Goal: Find specific page/section: Find specific page/section

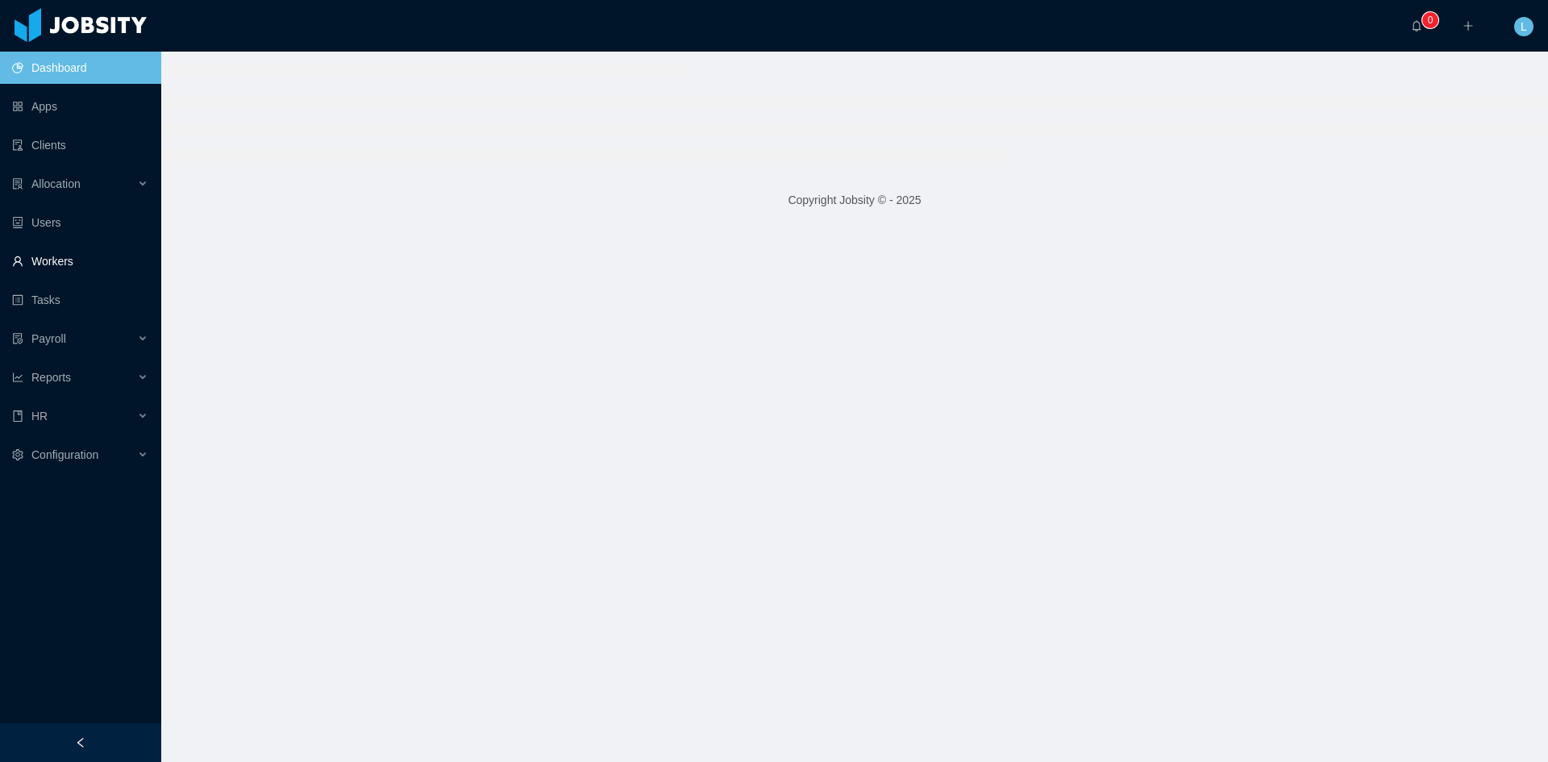
click at [65, 263] on link "Workers" at bounding box center [80, 261] width 136 height 32
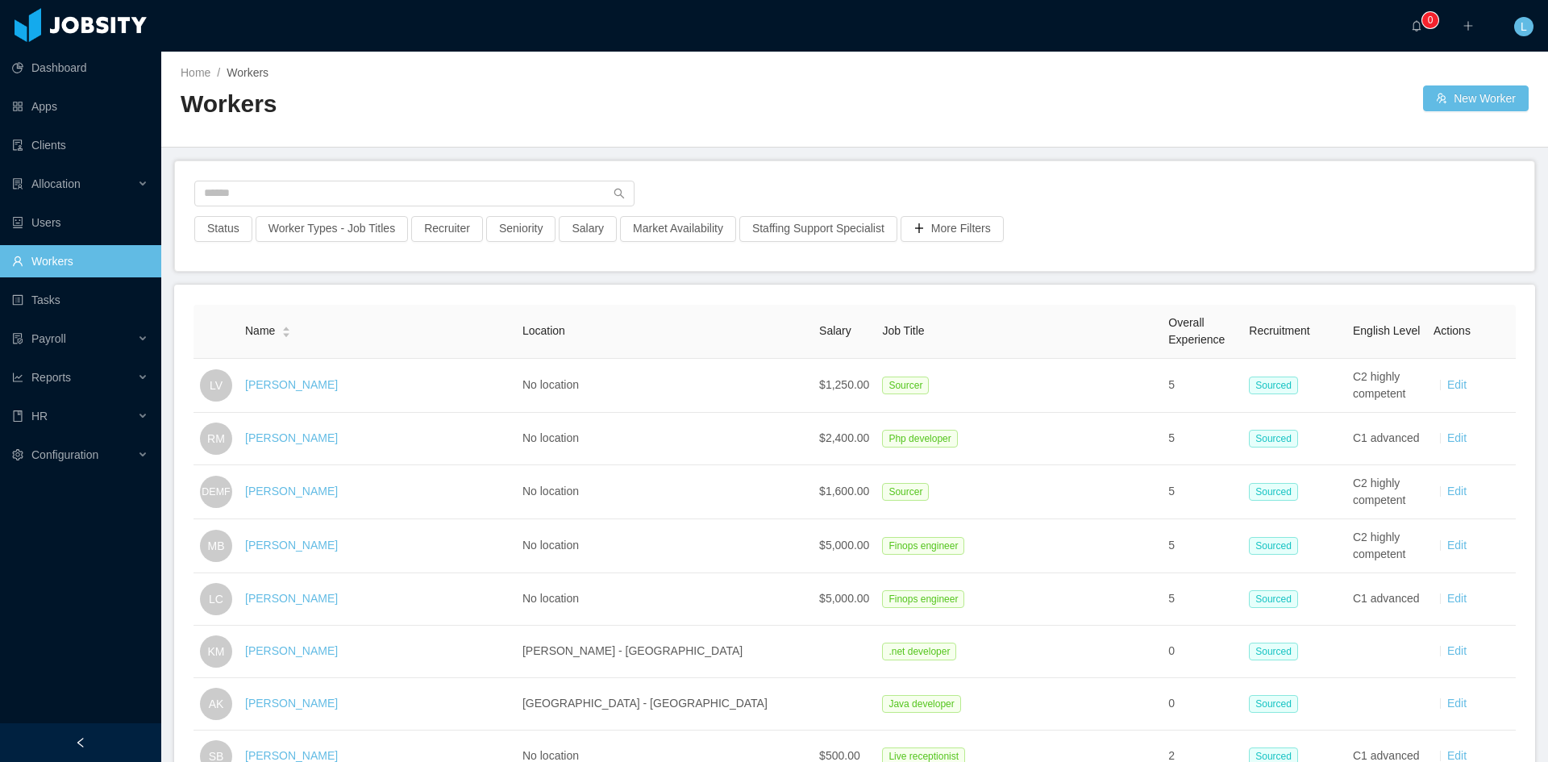
click at [349, 209] on div at bounding box center [854, 198] width 1321 height 35
click at [345, 197] on input "text" at bounding box center [414, 194] width 440 height 26
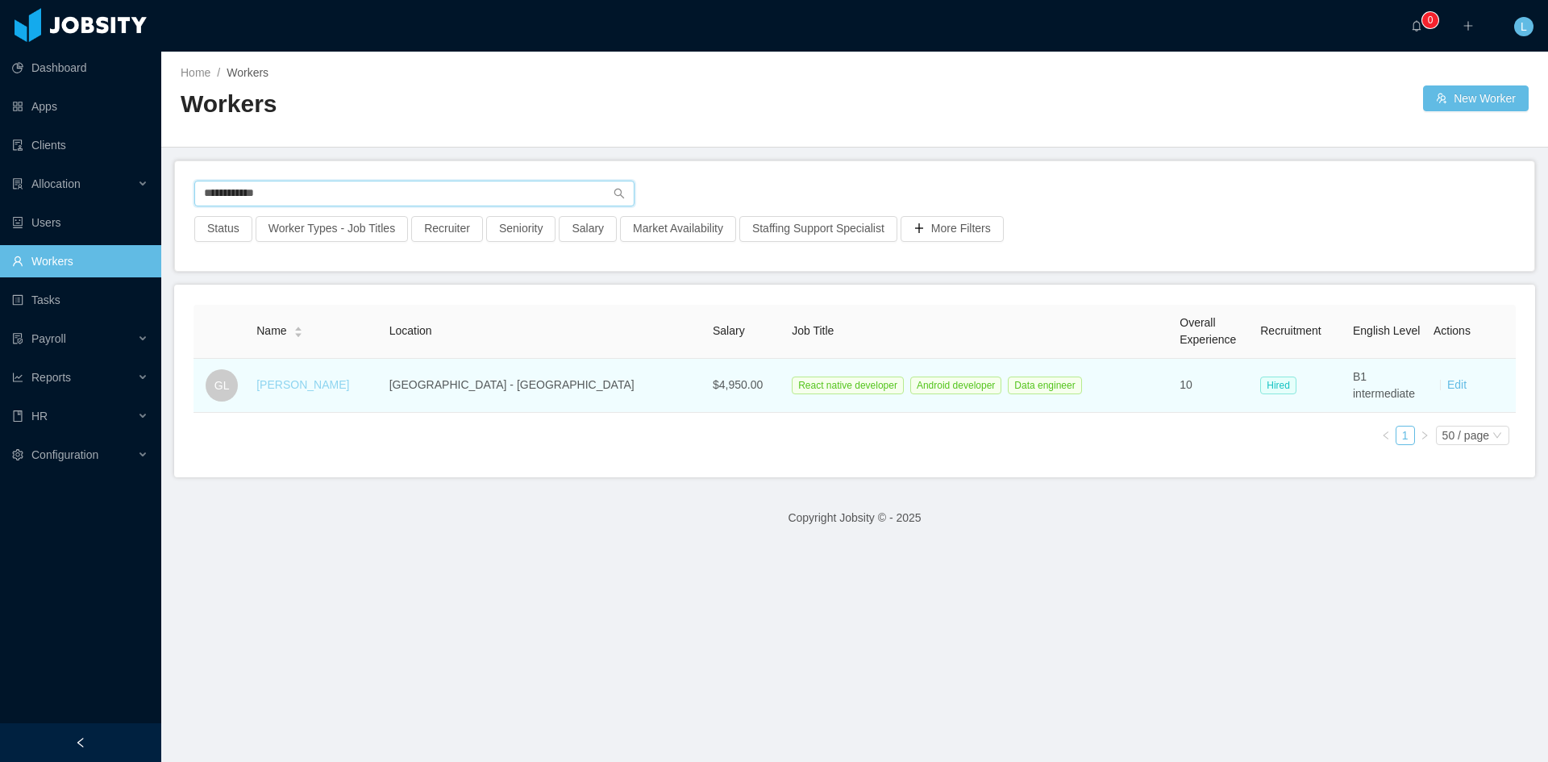
type input "**********"
click at [311, 390] on link "[PERSON_NAME]" at bounding box center [302, 384] width 93 height 13
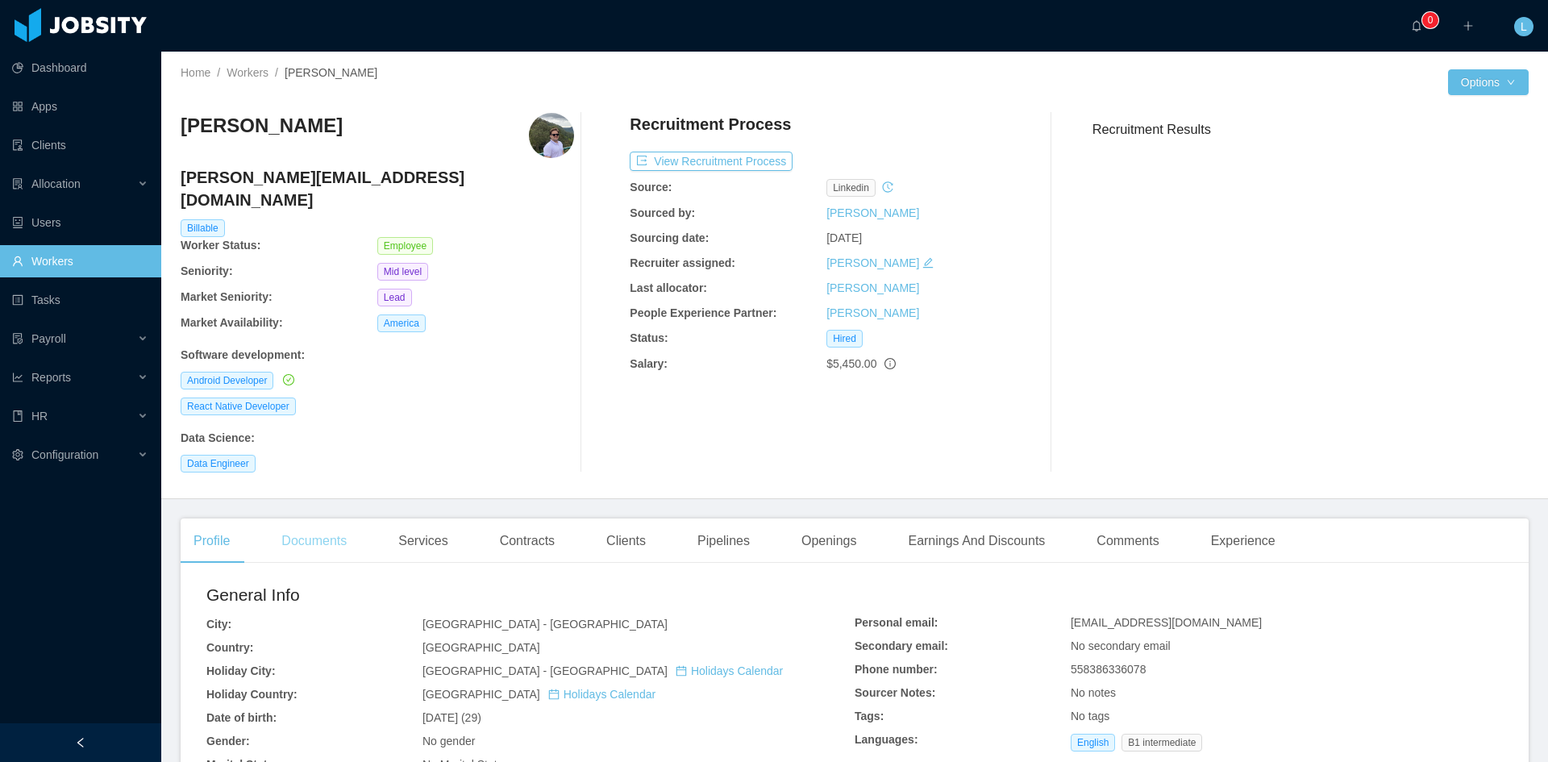
click at [323, 526] on div "Documents" at bounding box center [314, 541] width 91 height 45
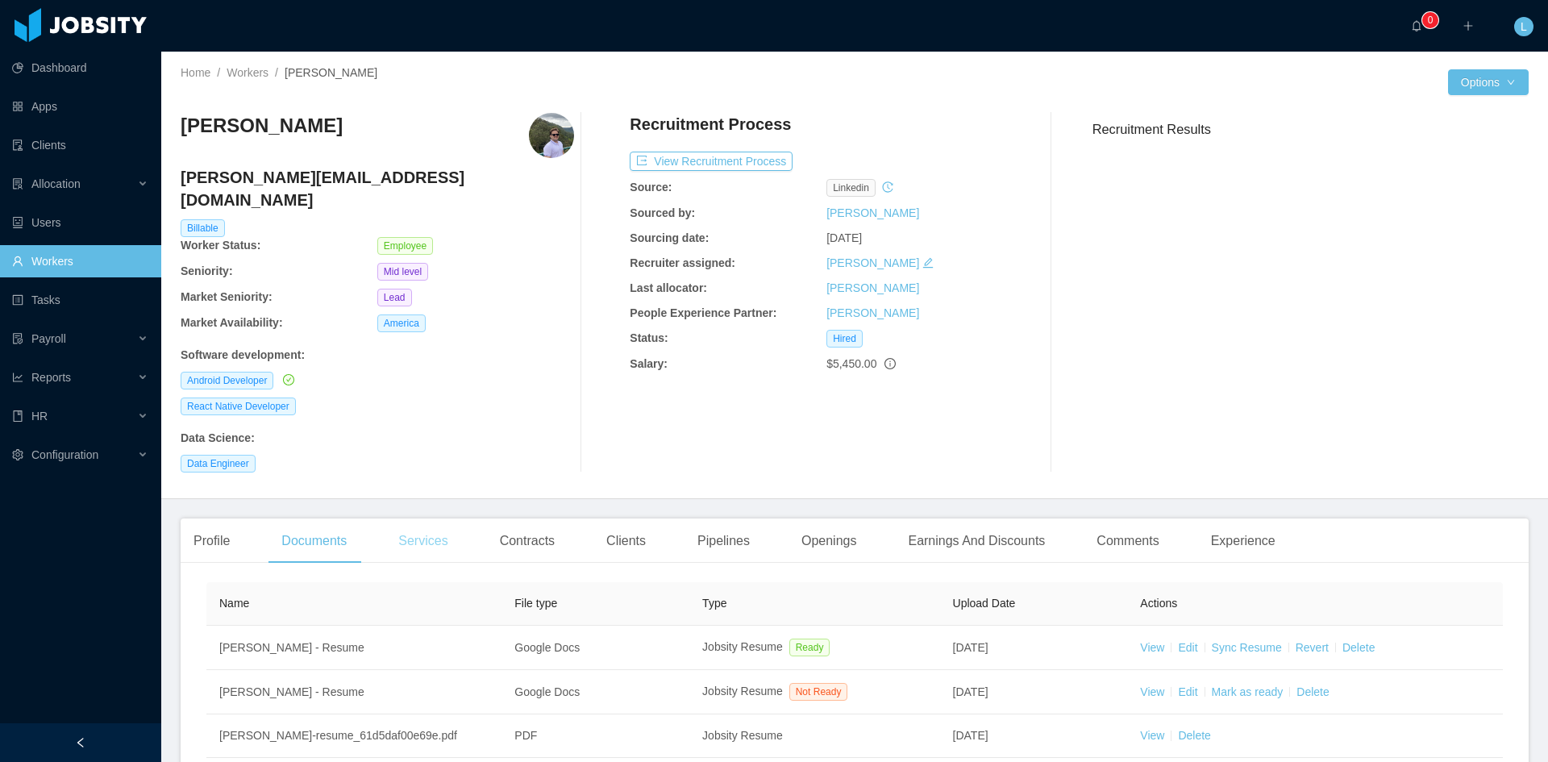
click at [417, 519] on div "Services" at bounding box center [422, 541] width 75 height 45
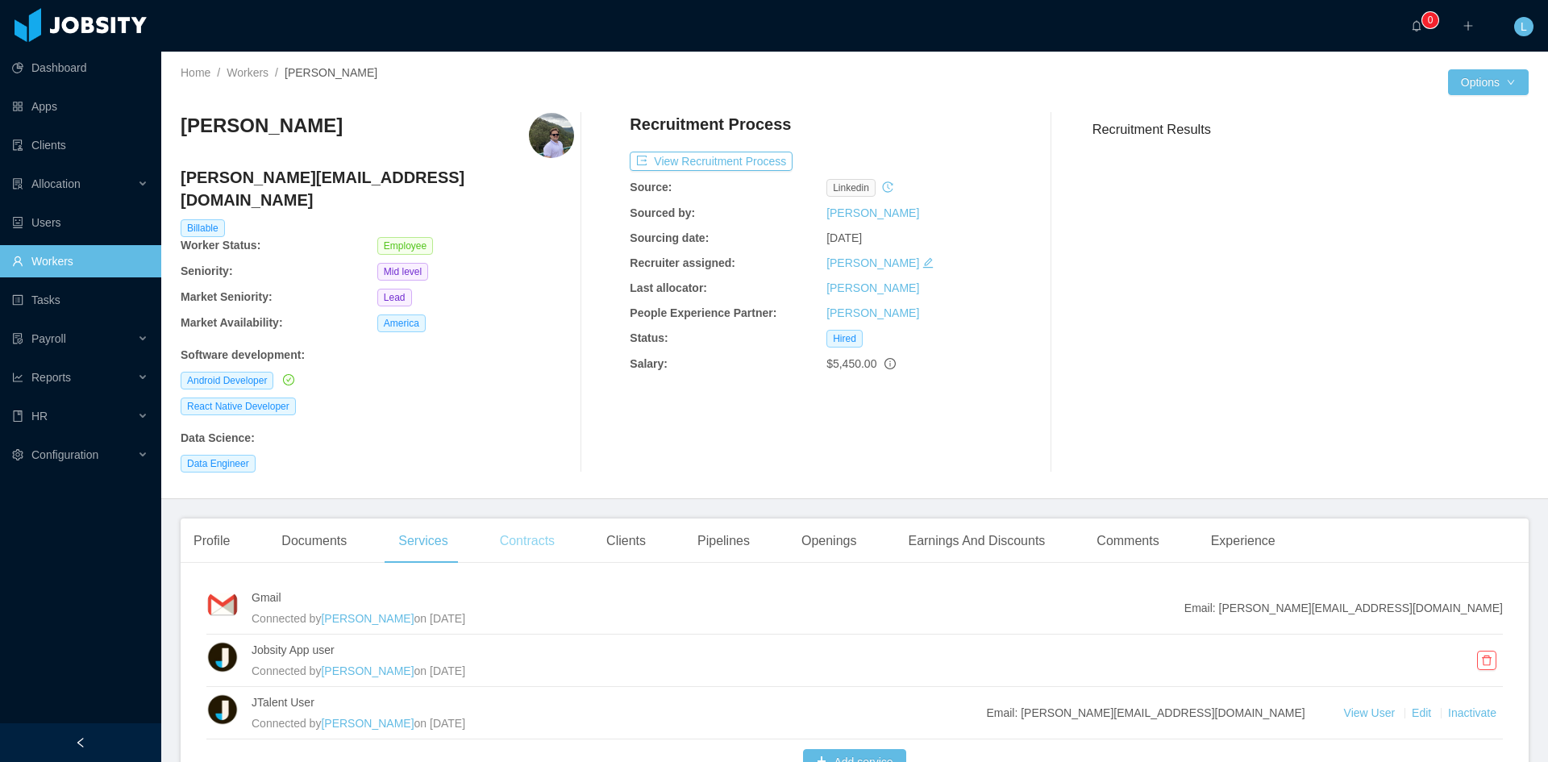
click at [514, 525] on div "Contracts" at bounding box center [527, 541] width 81 height 45
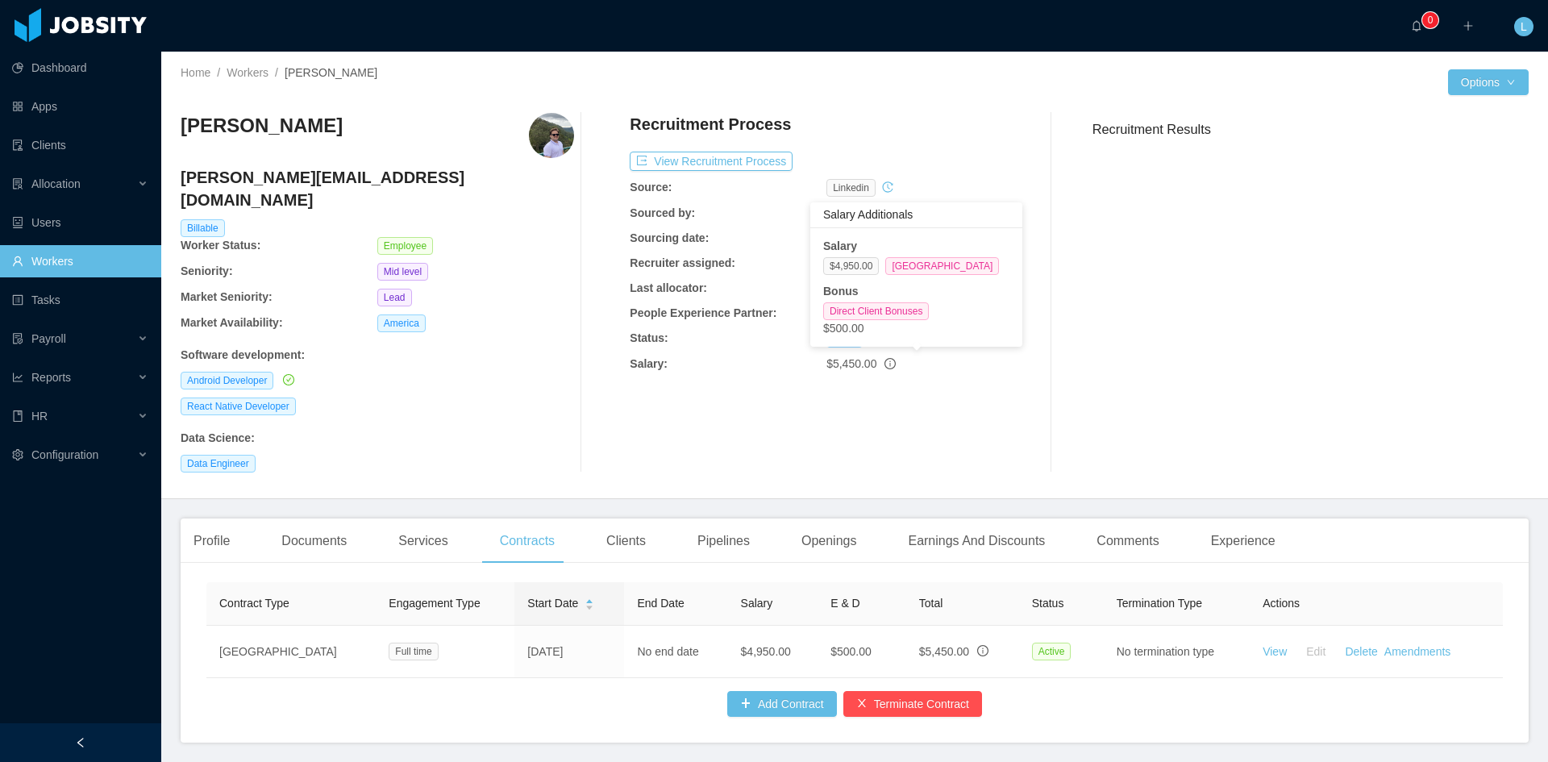
click at [885, 366] on icon "info-circle" at bounding box center [890, 363] width 11 height 11
click at [885, 367] on icon "info-circle" at bounding box center [890, 363] width 11 height 11
click at [885, 366] on icon "info-circle" at bounding box center [890, 363] width 11 height 11
click at [31, 148] on link "Clients" at bounding box center [80, 145] width 136 height 32
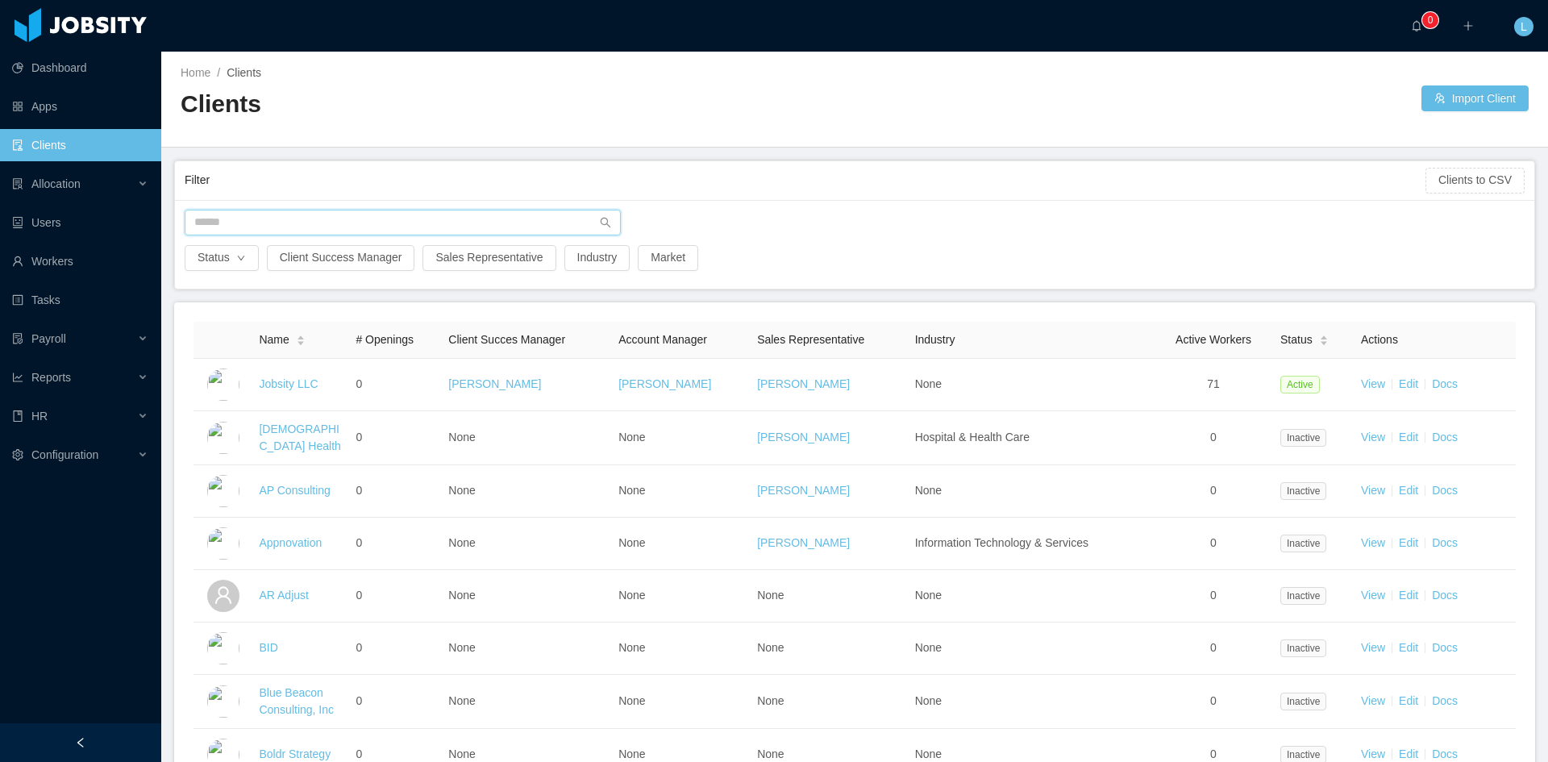
click at [320, 234] on input "text" at bounding box center [403, 223] width 436 height 26
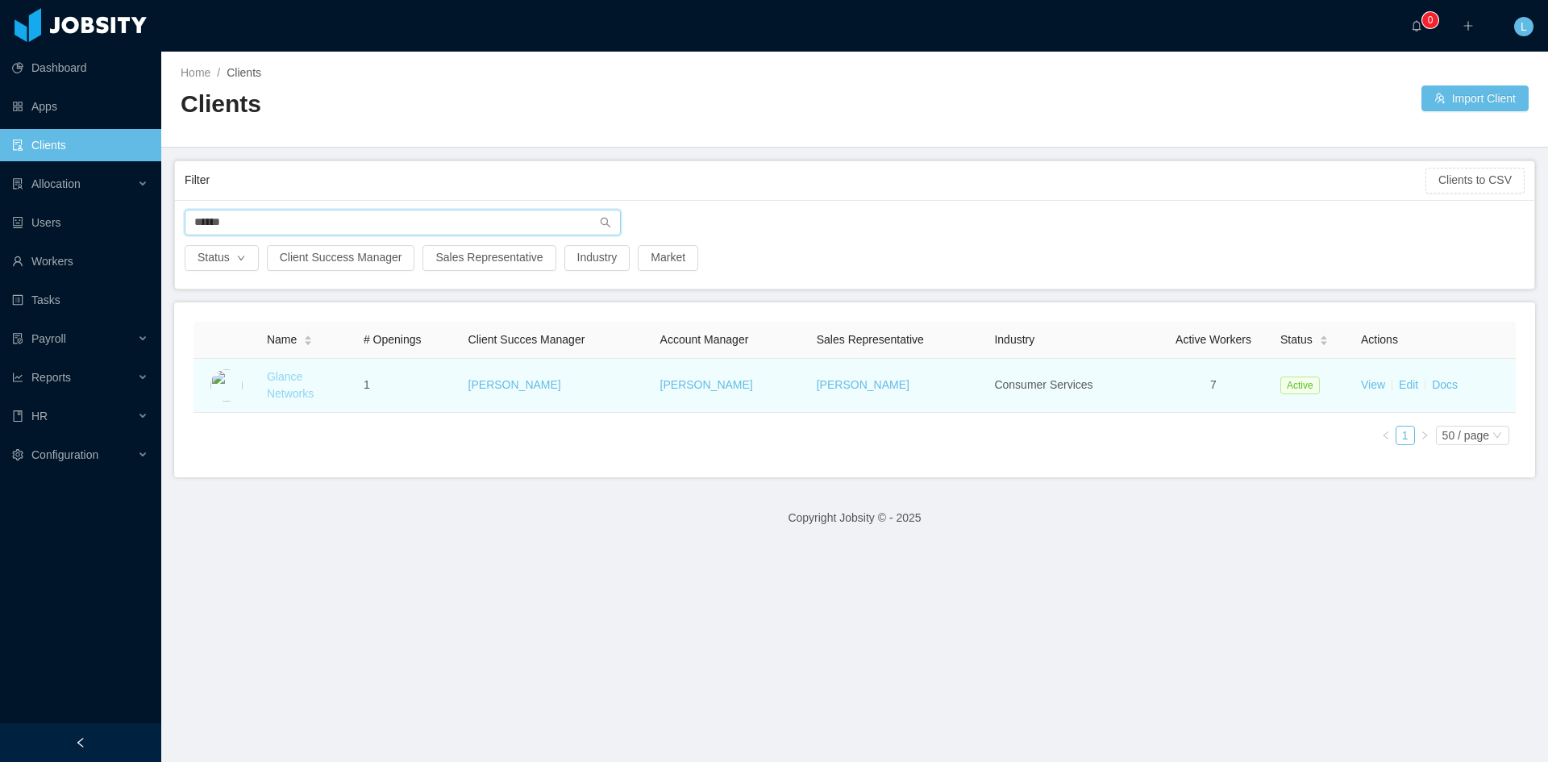
type input "******"
click at [306, 386] on link "Glance Networks" at bounding box center [290, 385] width 47 height 30
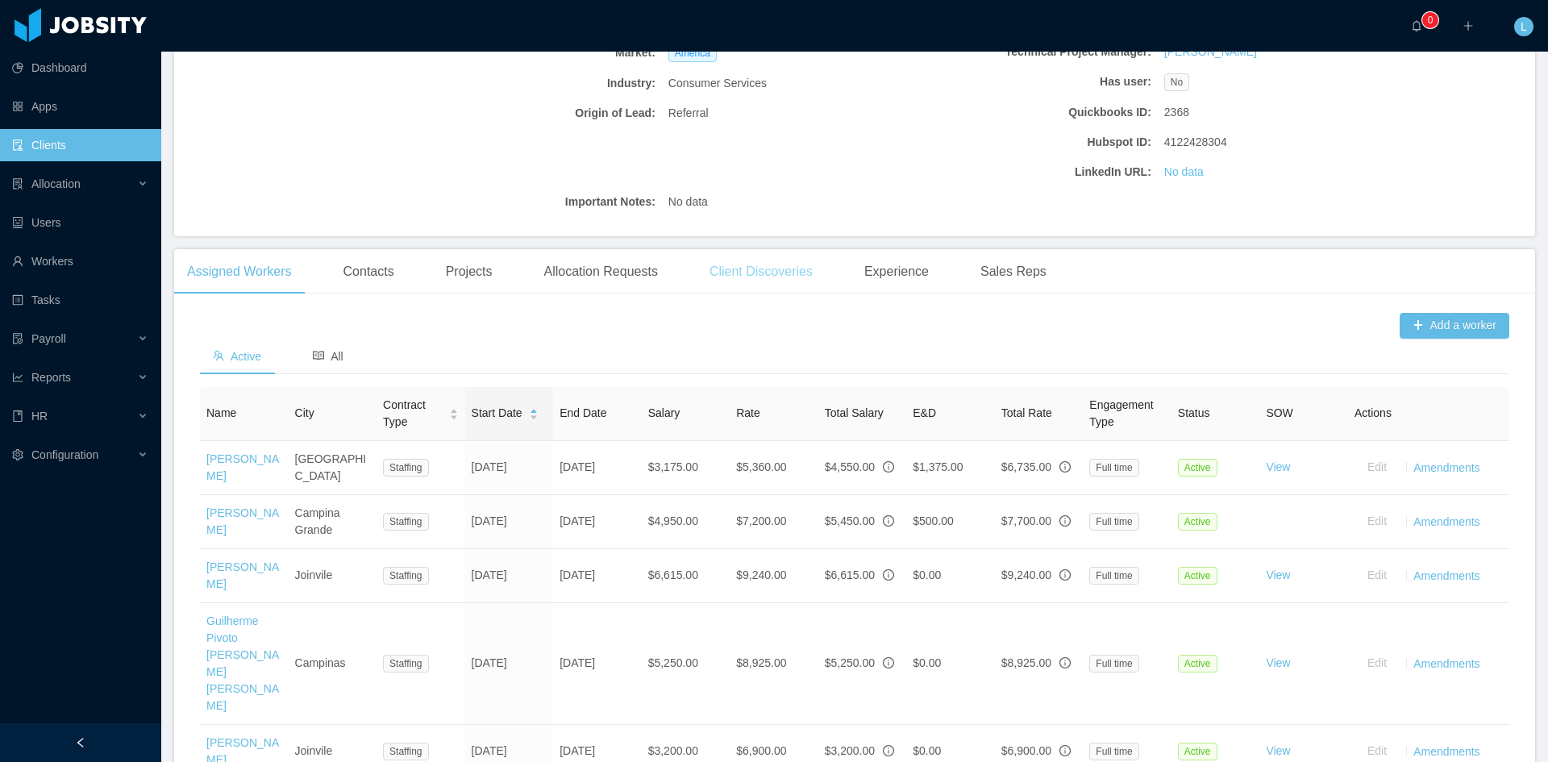
scroll to position [323, 0]
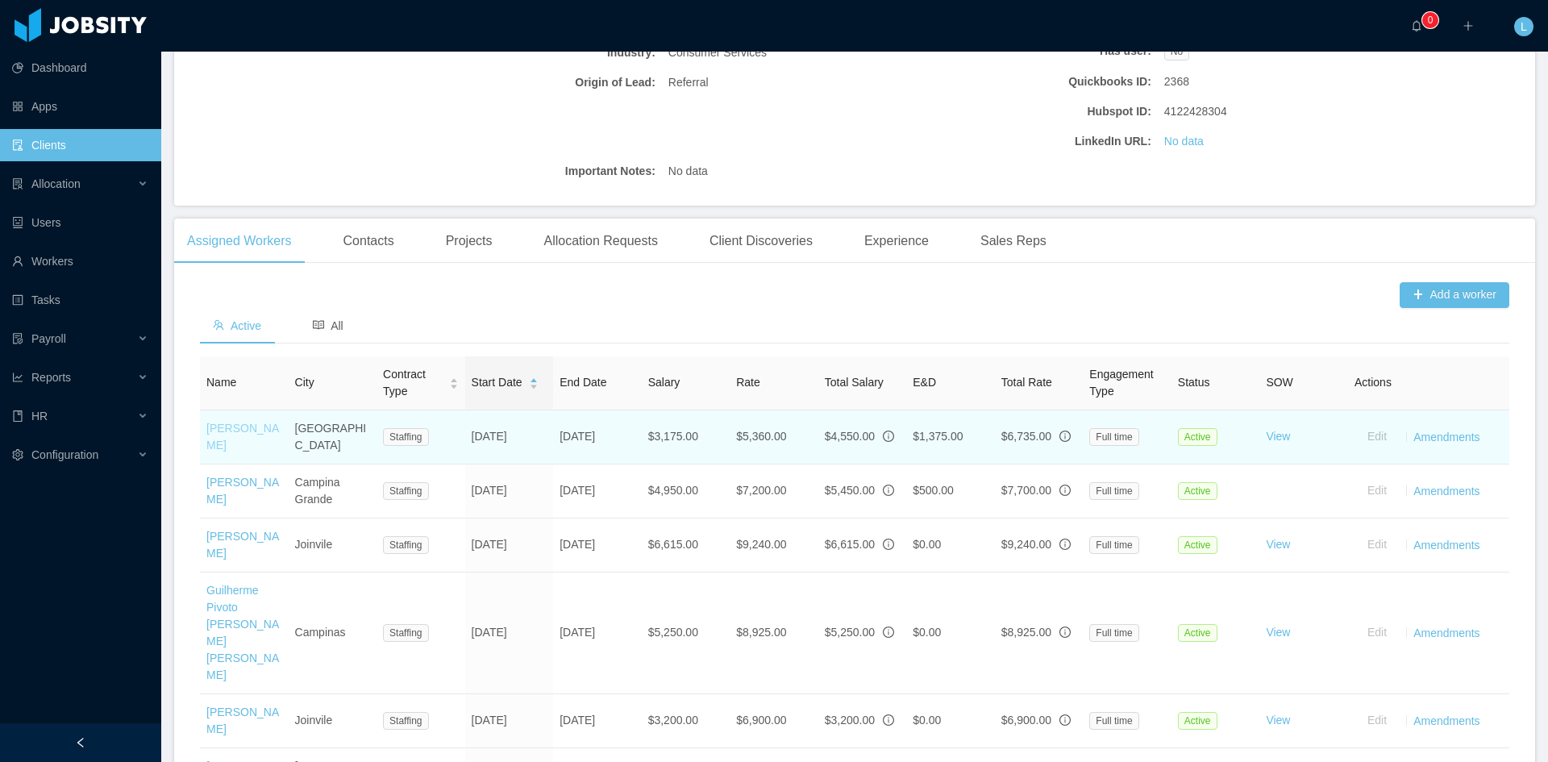
click at [210, 434] on link "[PERSON_NAME]" at bounding box center [242, 437] width 73 height 30
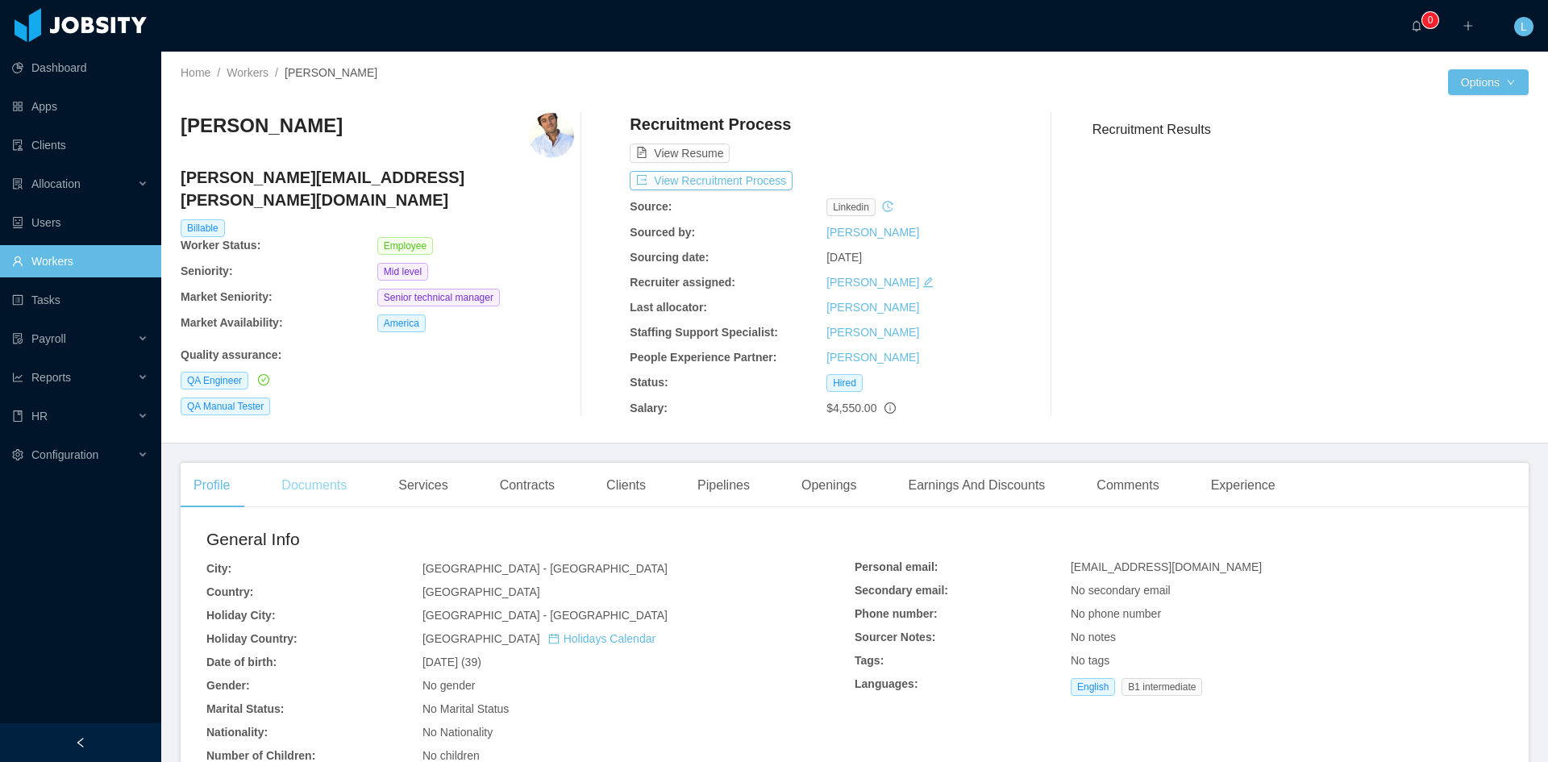
click at [317, 486] on div "Documents" at bounding box center [314, 485] width 91 height 45
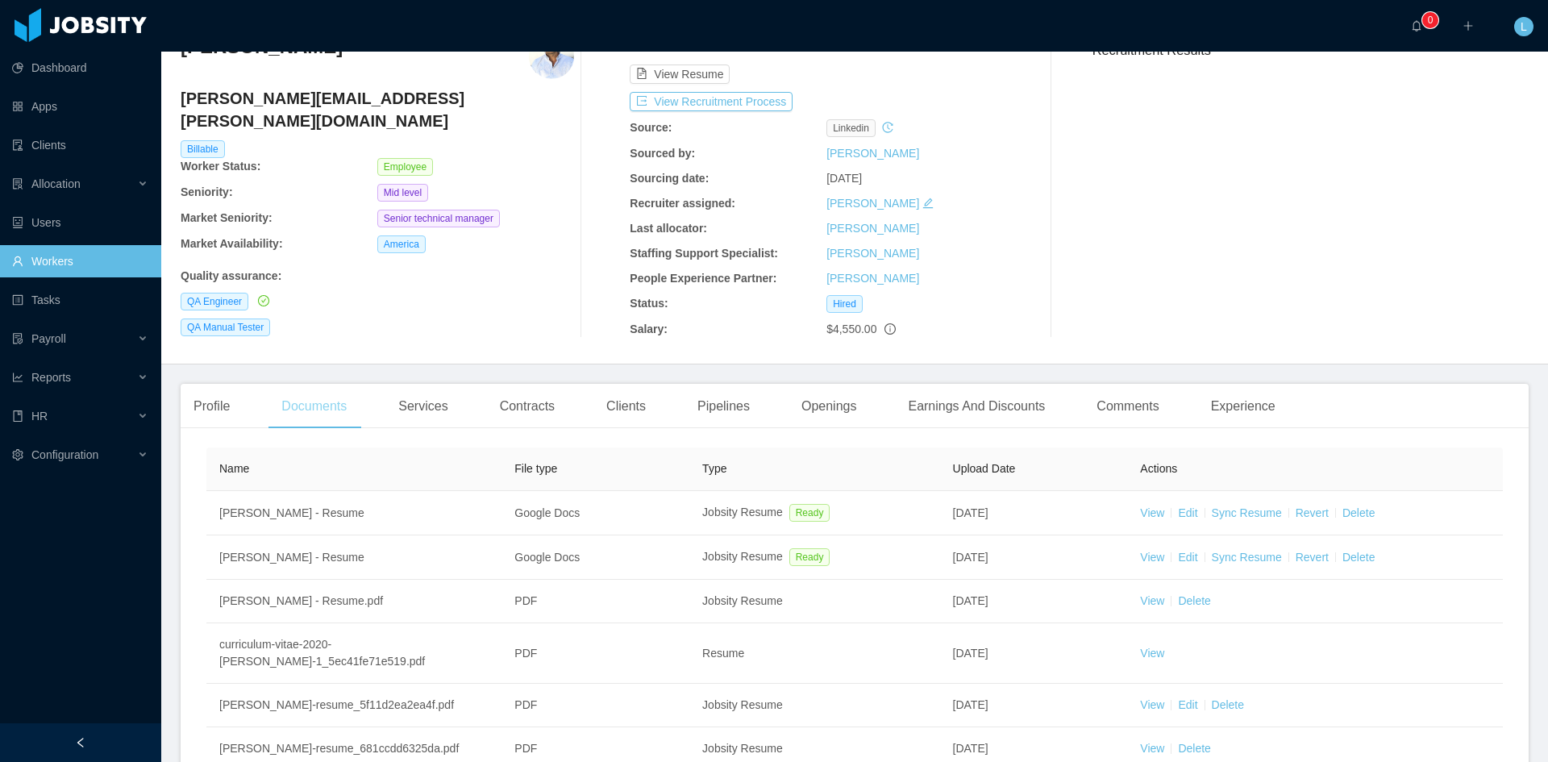
scroll to position [81, 0]
click at [496, 402] on div "Contracts" at bounding box center [527, 404] width 81 height 45
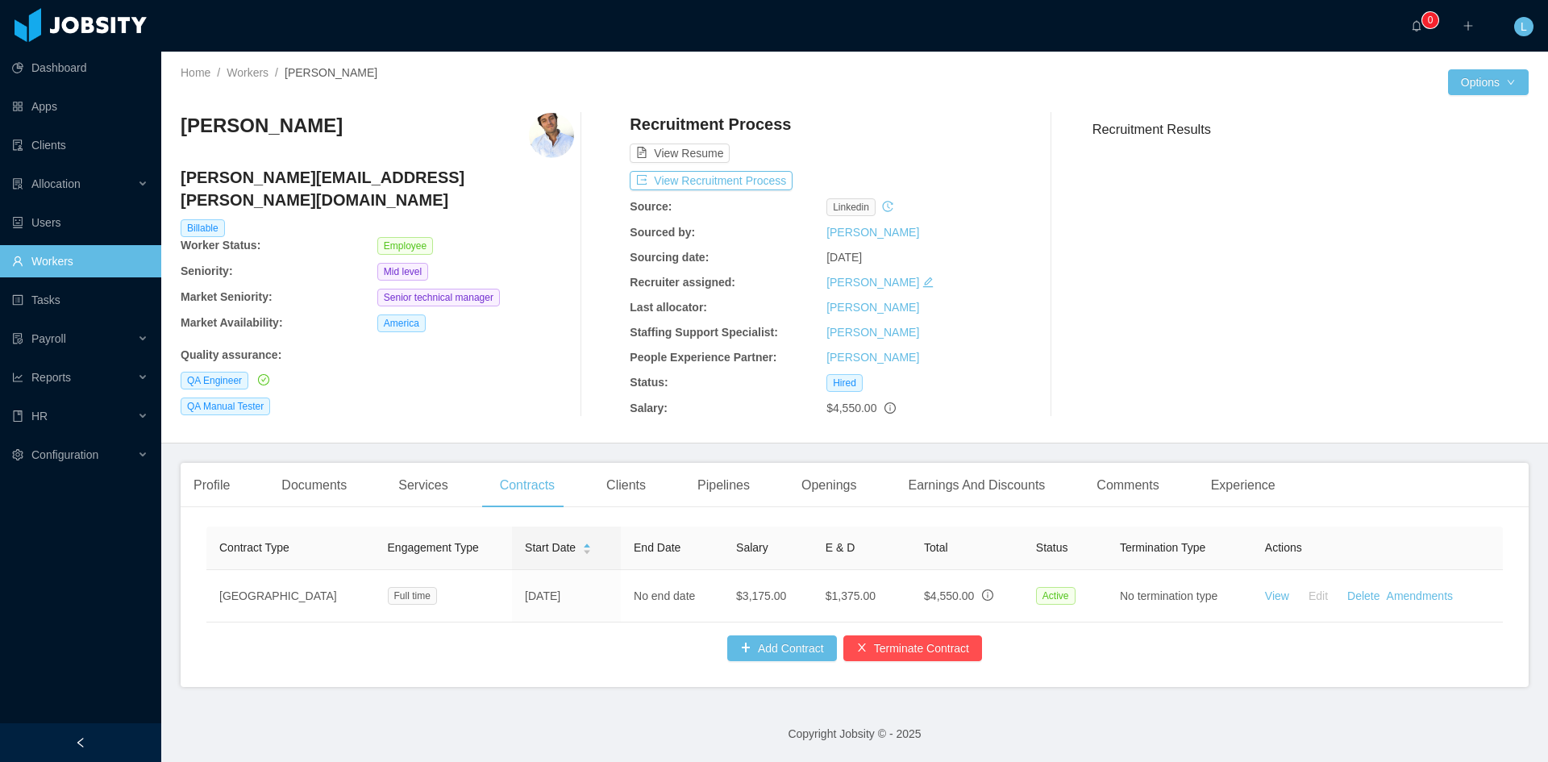
scroll to position [12, 0]
click at [885, 402] on icon "info-circle" at bounding box center [890, 407] width 11 height 11
click at [886, 402] on icon "info-circle" at bounding box center [890, 407] width 11 height 11
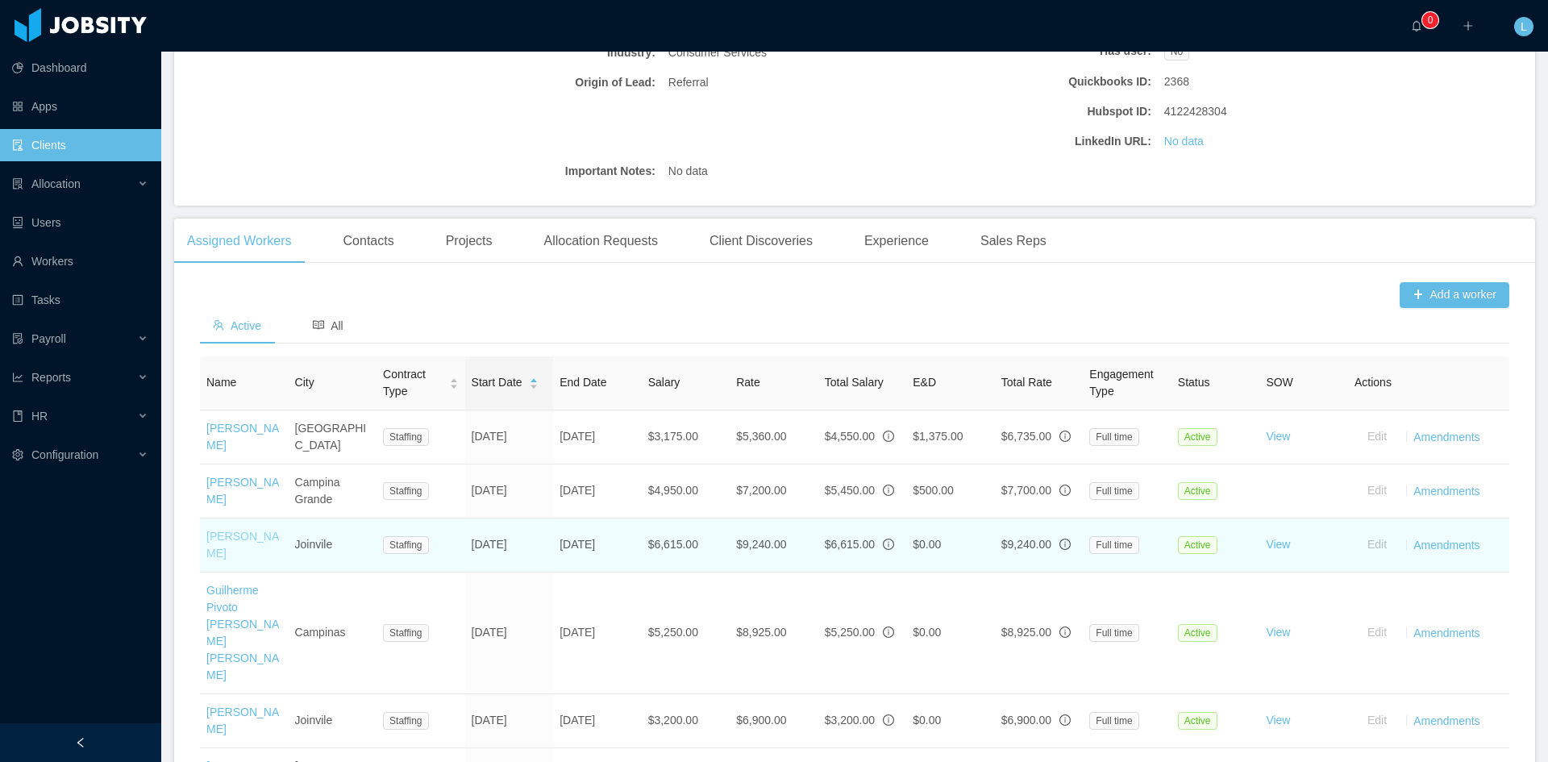
click at [248, 534] on link "[PERSON_NAME]" at bounding box center [242, 545] width 73 height 30
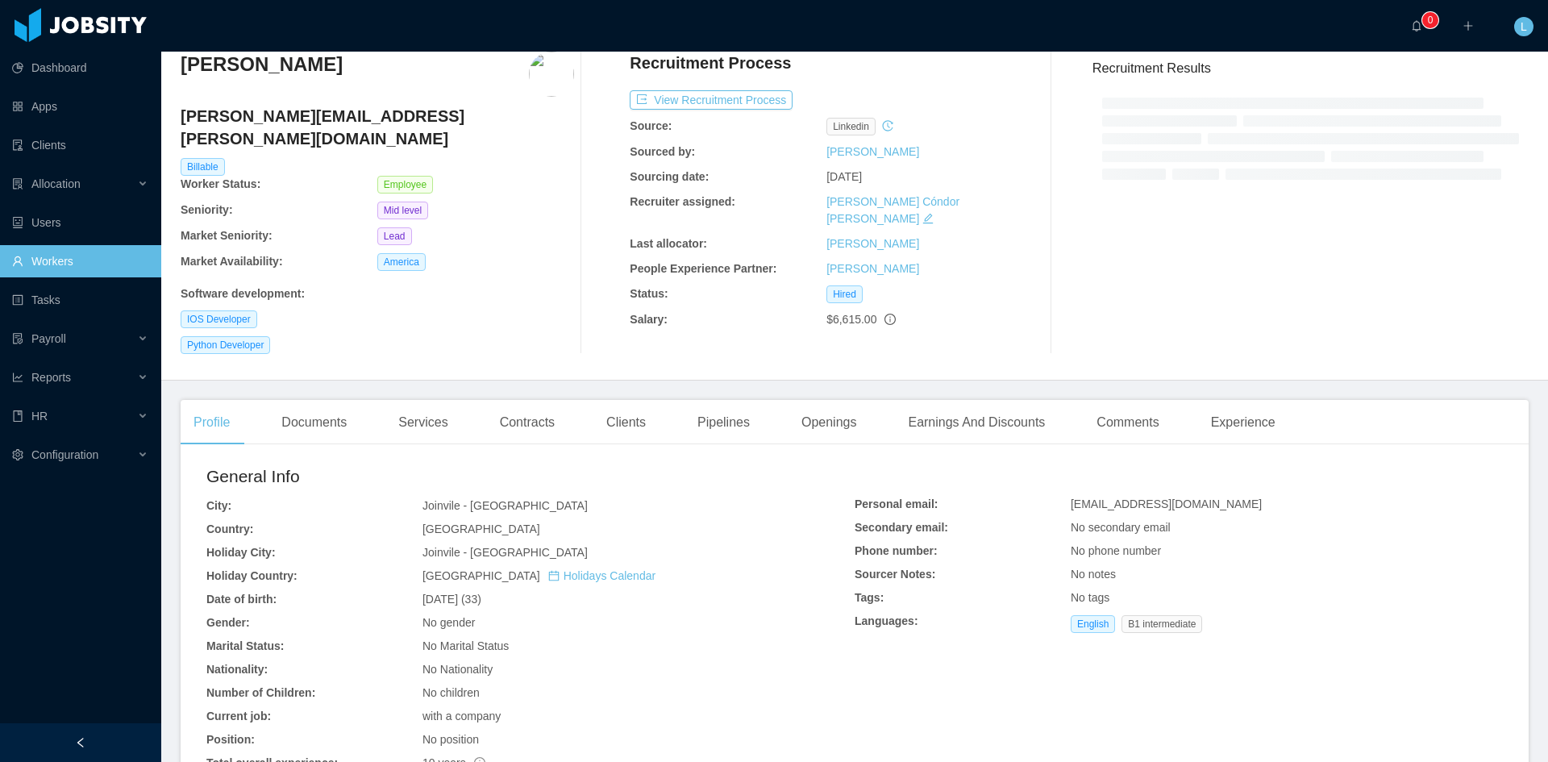
scroll to position [323, 0]
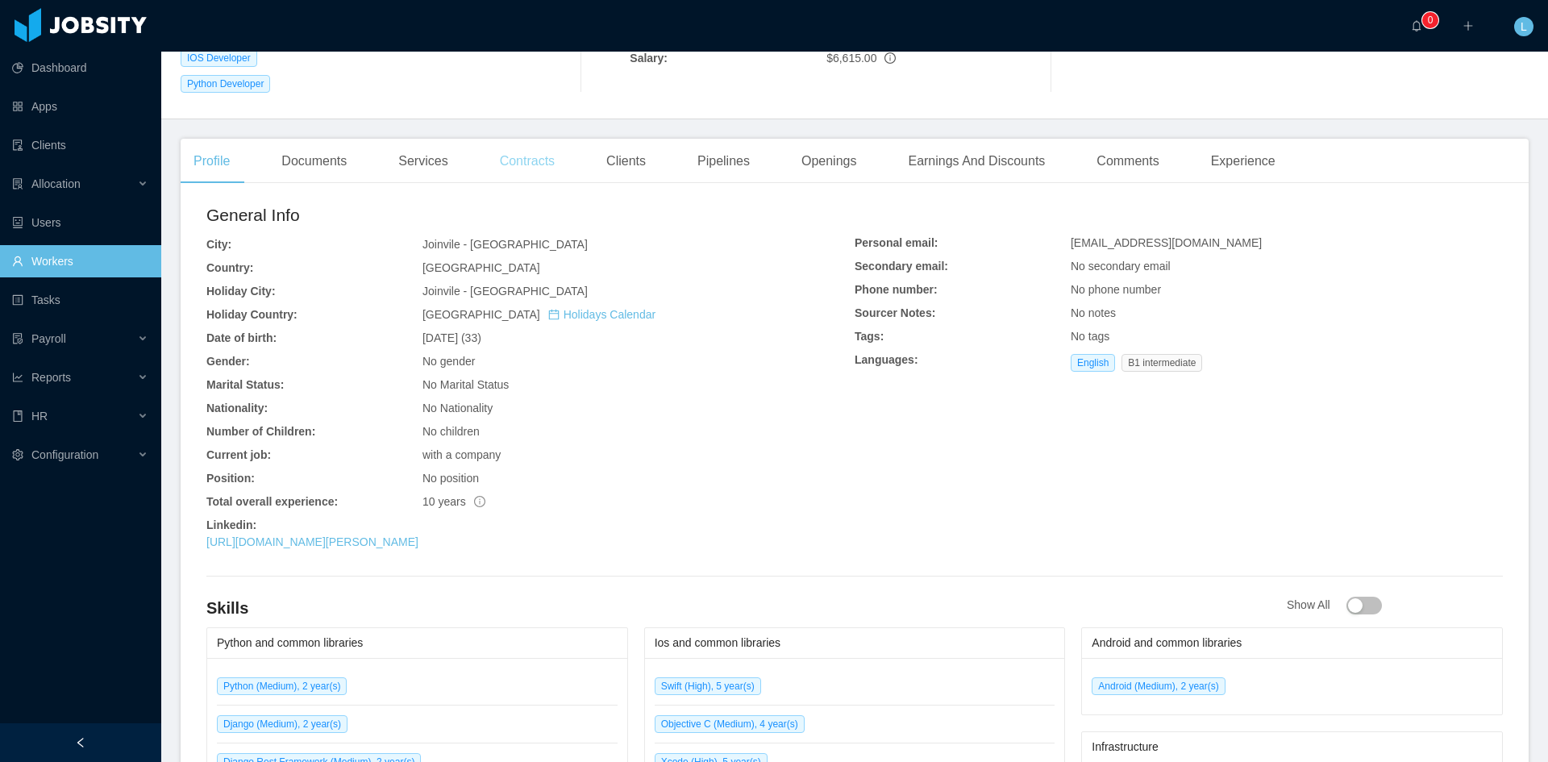
click at [511, 139] on div "Contracts" at bounding box center [527, 161] width 81 height 45
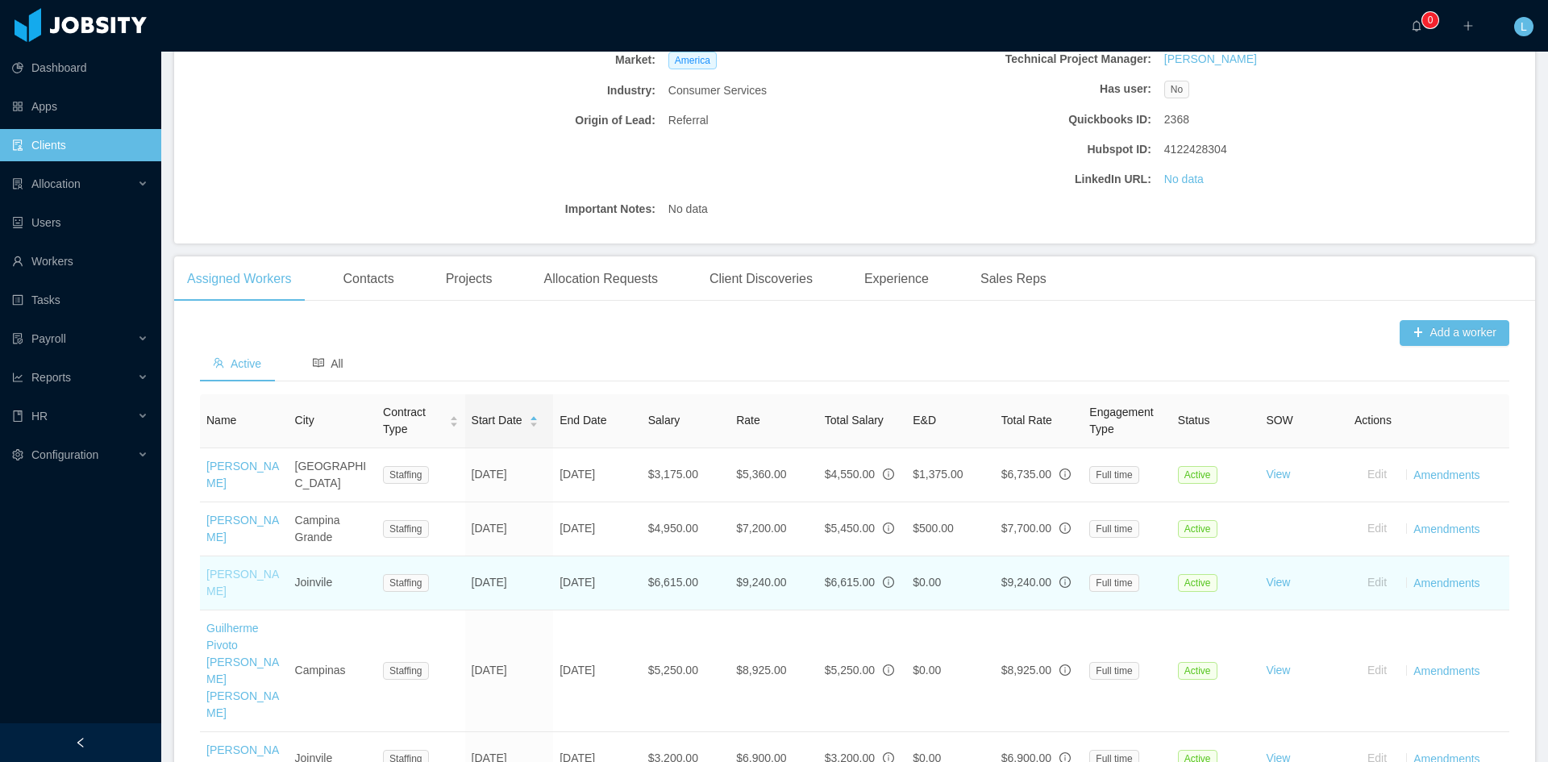
scroll to position [323, 0]
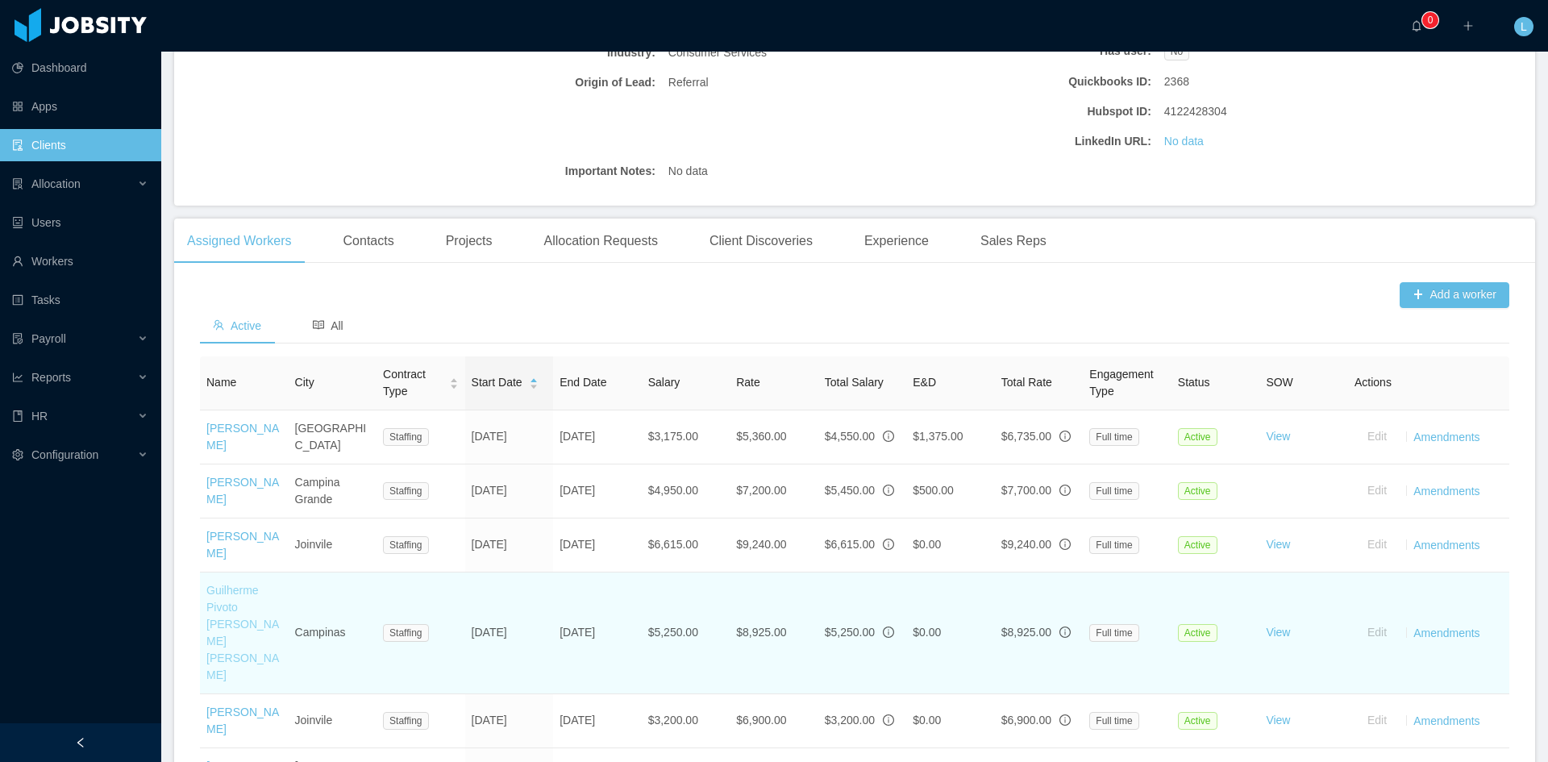
click at [227, 590] on link "Guilherme Pivoto [PERSON_NAME] [PERSON_NAME]" at bounding box center [242, 633] width 73 height 98
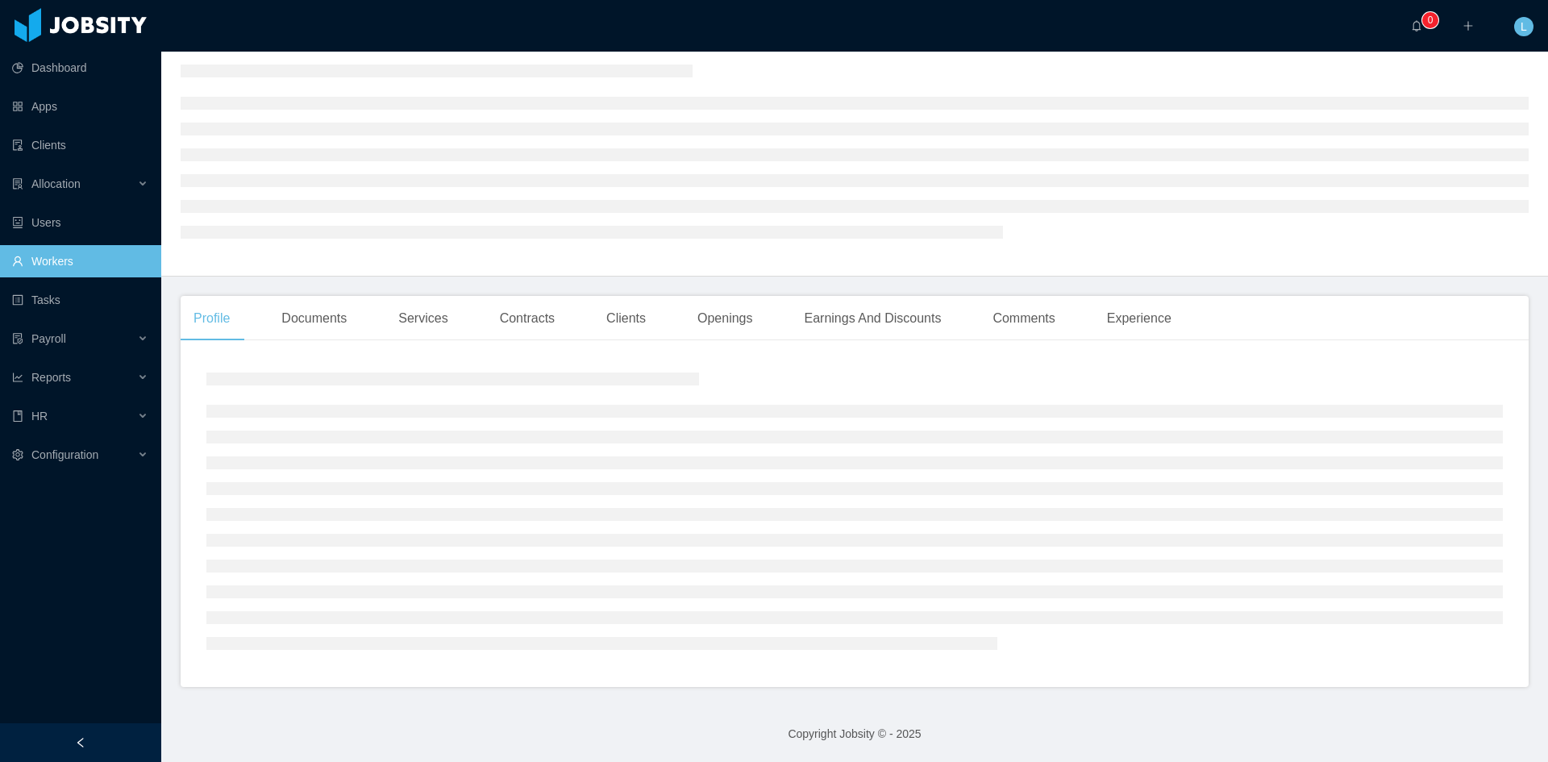
scroll to position [323, 0]
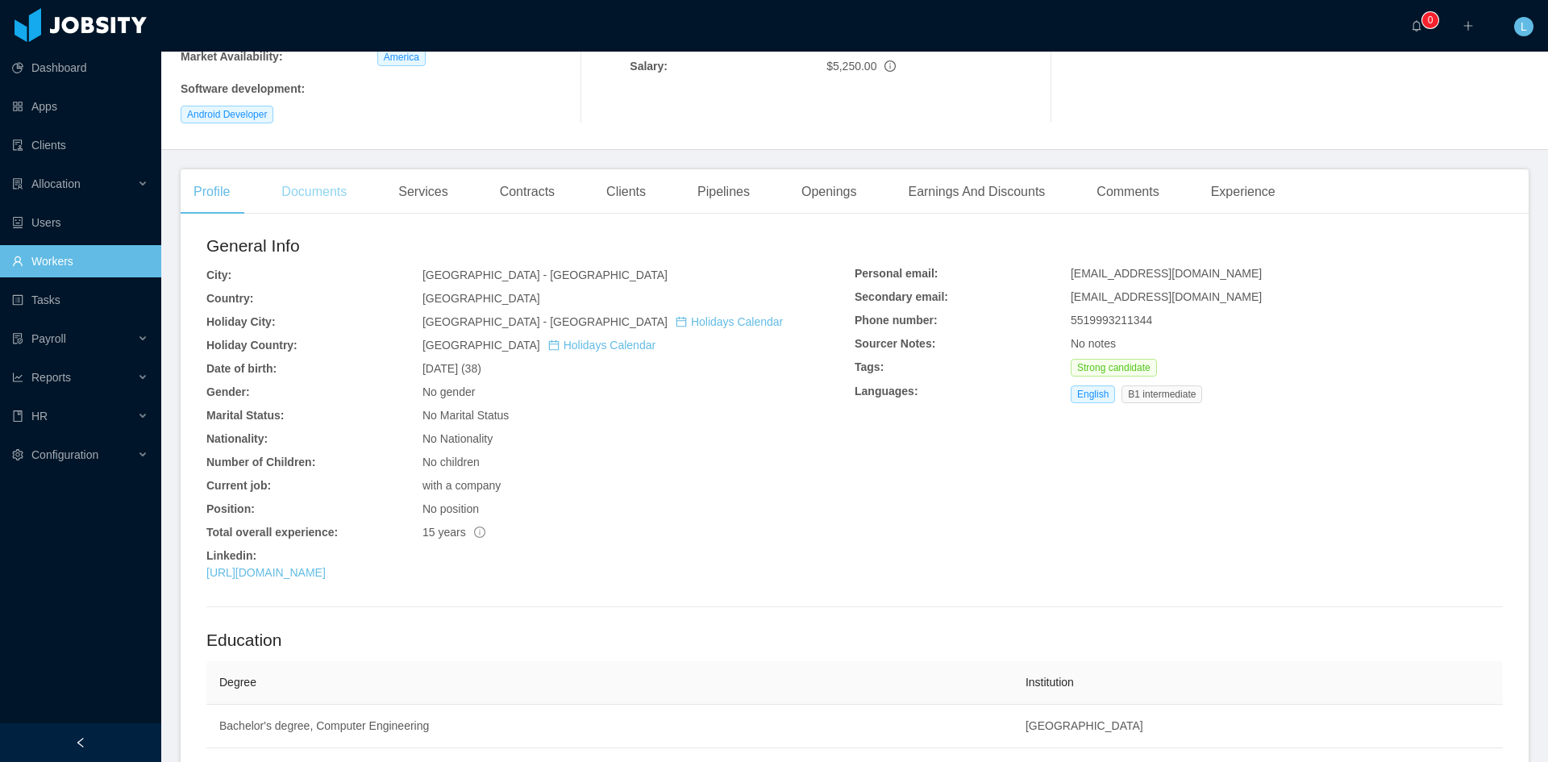
click at [327, 169] on div "Documents" at bounding box center [314, 191] width 91 height 45
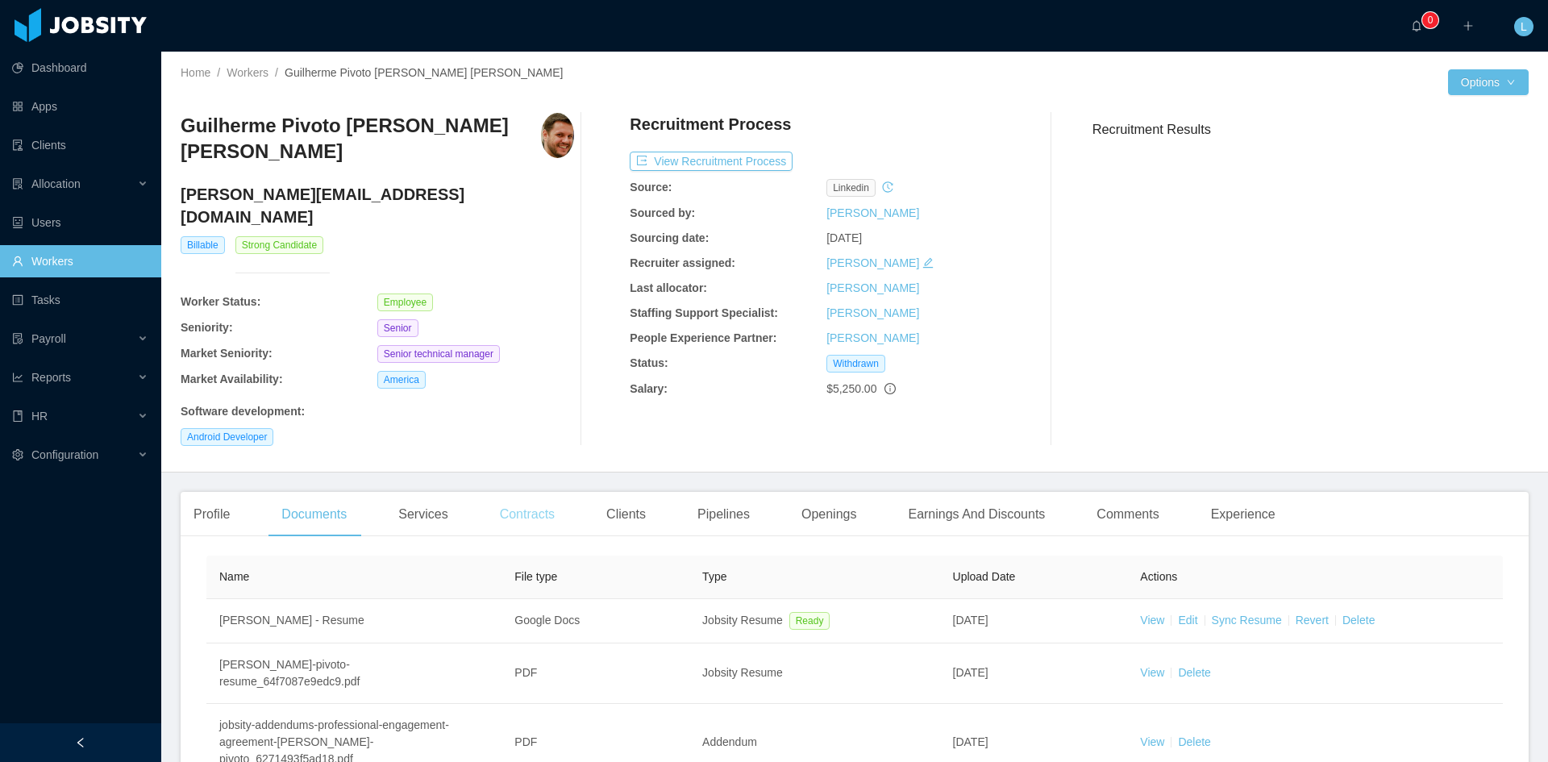
click at [531, 492] on div "Contracts" at bounding box center [527, 514] width 81 height 45
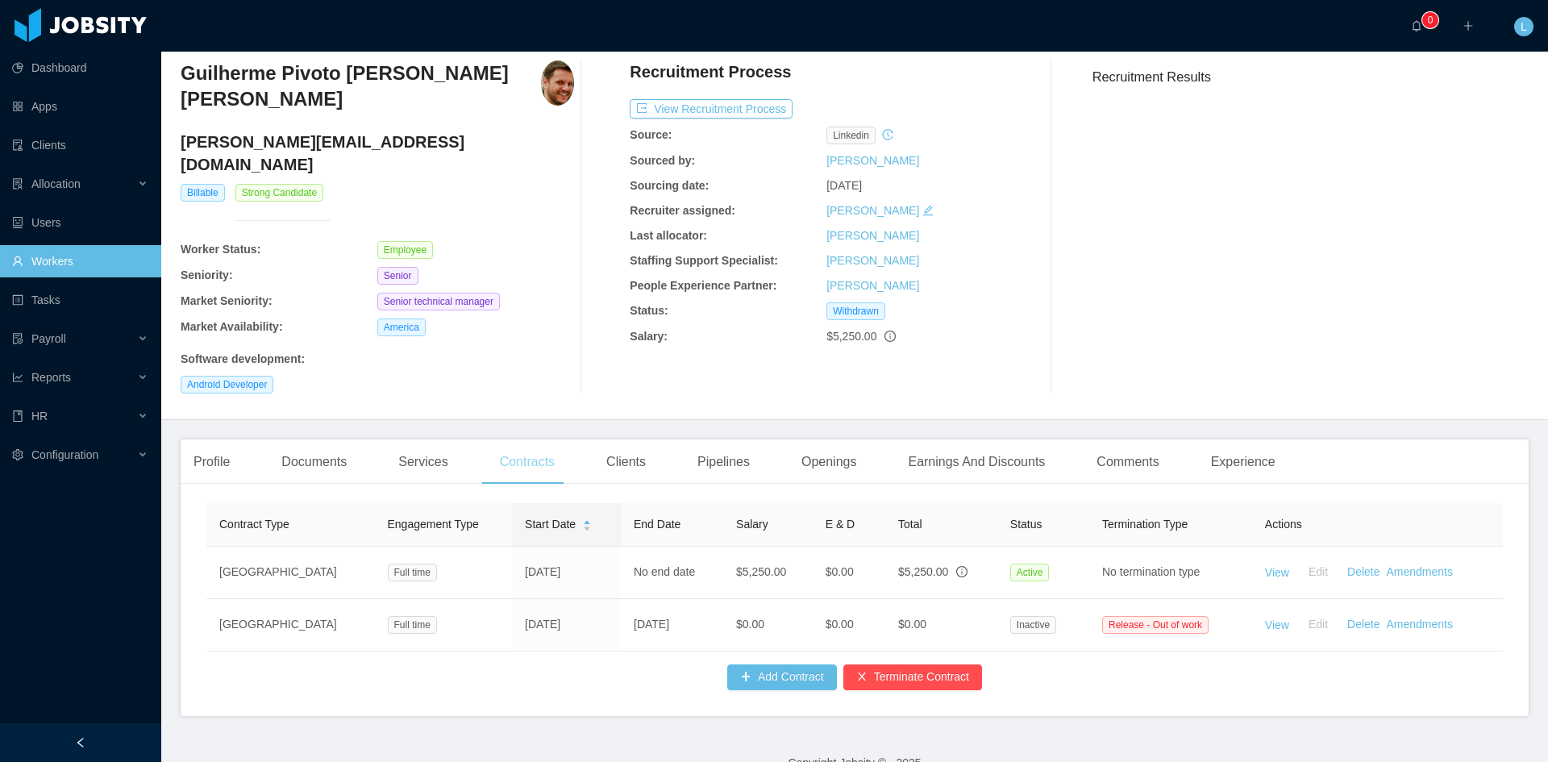
scroll to position [54, 0]
